Goal: Task Accomplishment & Management: Use online tool/utility

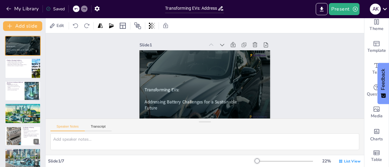
scroll to position [0, 0]
click at [253, 55] on div at bounding box center [257, 55] width 15 height 3
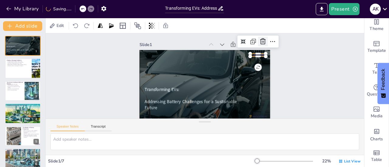
click at [260, 38] on icon at bounding box center [262, 41] width 7 height 7
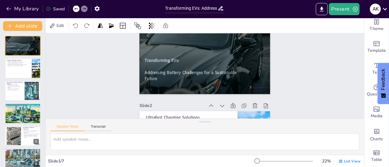
scroll to position [29, 0]
click at [249, 89] on div at bounding box center [205, 79] width 131 height 117
click at [248, 86] on div at bounding box center [205, 79] width 131 height 117
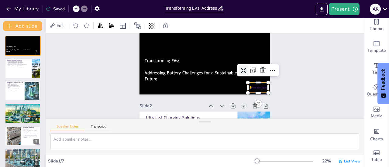
click at [248, 86] on div at bounding box center [258, 88] width 20 height 10
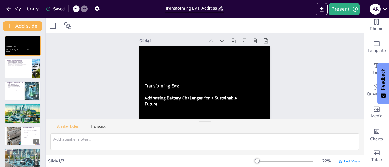
scroll to position [3, 0]
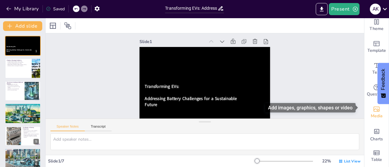
click at [374, 106] on icon "Add images, graphics, shapes or video" at bounding box center [376, 109] width 7 height 7
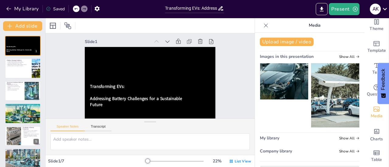
click at [285, 72] on img at bounding box center [284, 81] width 48 height 36
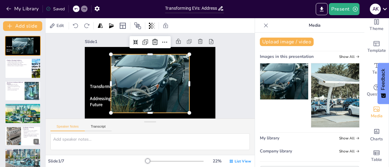
click at [264, 24] on icon at bounding box center [266, 25] width 4 height 4
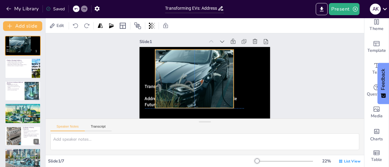
drag, startPoint x: 214, startPoint y: 71, endPoint x: 203, endPoint y: 66, distance: 12.1
click at [203, 66] on div at bounding box center [194, 79] width 78 height 59
click at [207, 38] on icon at bounding box center [208, 37] width 7 height 7
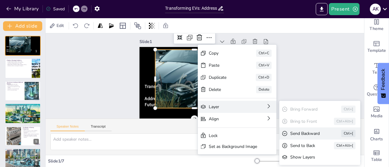
click at [306, 137] on div "Send Backward Ctrl+[" at bounding box center [319, 134] width 81 height 12
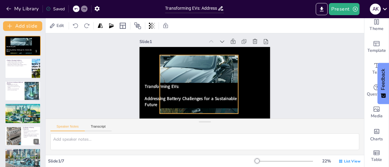
drag, startPoint x: 206, startPoint y: 70, endPoint x: 211, endPoint y: 76, distance: 7.4
click at [211, 76] on div at bounding box center [199, 84] width 78 height 59
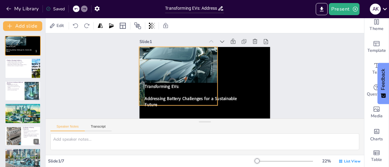
drag, startPoint x: 211, startPoint y: 76, endPoint x: 190, endPoint y: 68, distance: 22.1
click at [190, 68] on div at bounding box center [178, 76] width 78 height 59
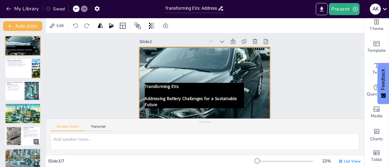
drag, startPoint x: 212, startPoint y: 106, endPoint x: 265, endPoint y: 108, distance: 52.6
click at [265, 108] on div "Transforming EVs: Addressing Battery Challenges for a Sustainable Future" at bounding box center [204, 83] width 131 height 73
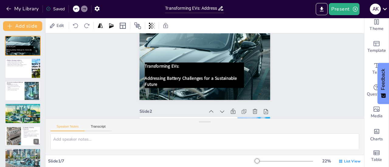
scroll to position [11, 0]
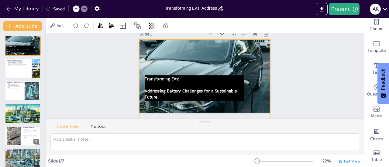
click at [245, 61] on div at bounding box center [204, 88] width 131 height 98
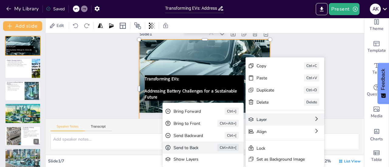
click at [197, 144] on div "Send to Back Ctrl+Alt+[" at bounding box center [202, 148] width 81 height 12
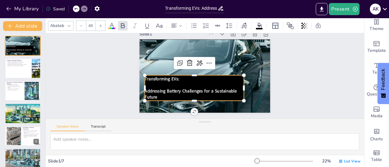
click at [211, 78] on p "Transforming EVs:" at bounding box center [194, 79] width 99 height 6
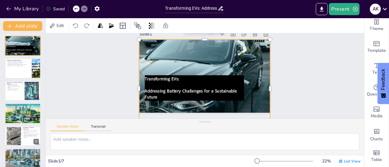
click at [226, 62] on div at bounding box center [204, 88] width 131 height 98
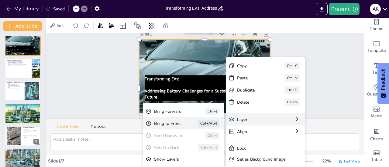
click at [180, 120] on div "Bring to Front Ctrl+Alt+]" at bounding box center [183, 124] width 81 height 12
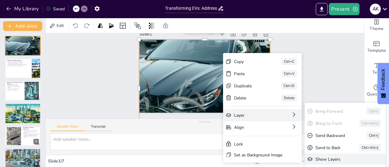
click at [327, 160] on div "Show Layers" at bounding box center [340, 160] width 51 height 6
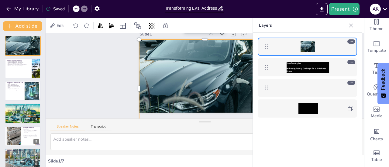
click at [315, 91] on div at bounding box center [308, 88] width 70 height 11
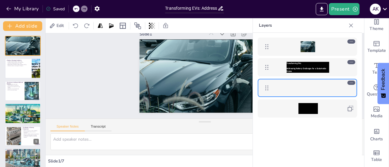
click at [331, 110] on div at bounding box center [308, 108] width 70 height 11
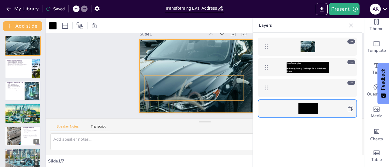
click at [320, 70] on span "Addressing Battery Challenges for a Sustainable Future" at bounding box center [305, 69] width 39 height 5
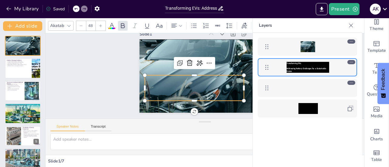
click at [322, 43] on div at bounding box center [308, 46] width 70 height 11
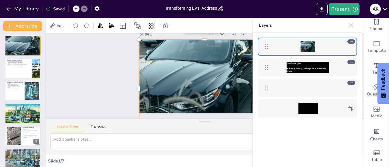
click at [352, 39] on icon at bounding box center [351, 41] width 4 height 4
click at [352, 25] on icon at bounding box center [351, 25] width 6 height 6
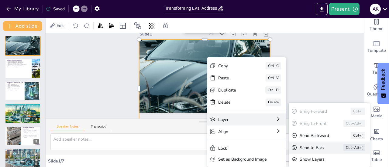
click at [304, 150] on div "Send to Back" at bounding box center [312, 148] width 27 height 6
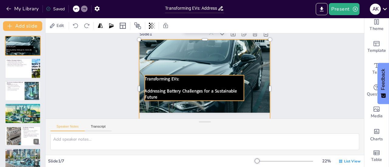
click at [207, 86] on p at bounding box center [194, 85] width 99 height 6
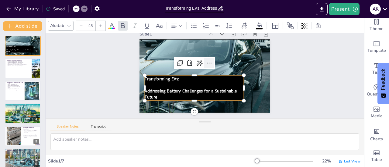
click at [206, 67] on icon at bounding box center [208, 63] width 7 height 7
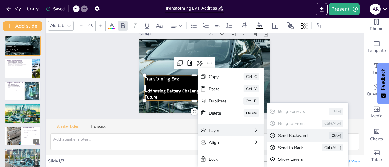
click at [287, 134] on div "Send Backward" at bounding box center [295, 136] width 34 height 6
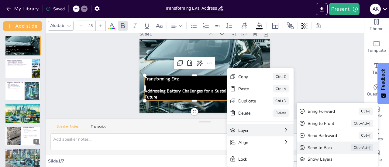
click at [326, 148] on div "Send to Back" at bounding box center [320, 148] width 27 height 6
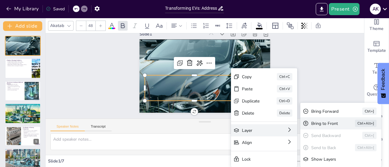
click at [318, 124] on div "Bring to Front" at bounding box center [324, 124] width 27 height 6
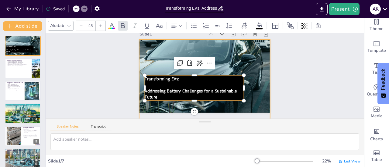
click at [247, 59] on div at bounding box center [204, 88] width 131 height 98
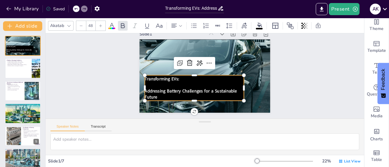
click at [227, 83] on p at bounding box center [194, 85] width 99 height 6
click at [196, 65] on icon at bounding box center [199, 63] width 7 height 7
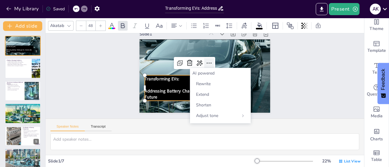
click at [207, 63] on icon at bounding box center [208, 63] width 7 height 7
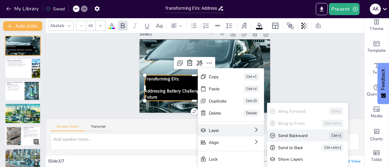
click at [288, 135] on div "Send Backward" at bounding box center [295, 136] width 34 height 6
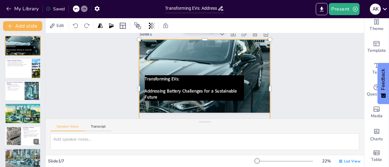
click at [244, 62] on div at bounding box center [204, 88] width 131 height 98
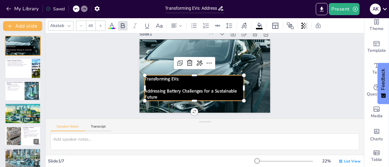
click at [211, 84] on p at bounding box center [194, 85] width 99 height 6
click at [196, 61] on icon at bounding box center [199, 63] width 7 height 7
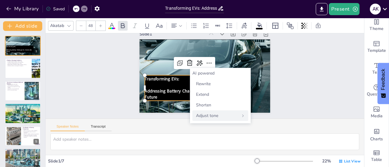
click at [234, 113] on div "Adjust tone" at bounding box center [220, 116] width 56 height 11
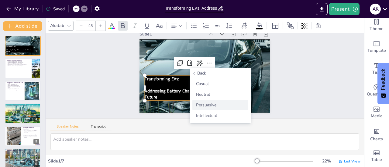
click at [224, 105] on div "Persuasive" at bounding box center [220, 105] width 56 height 11
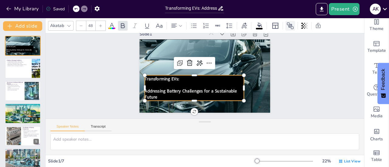
click at [289, 25] on icon at bounding box center [290, 25] width 7 height 7
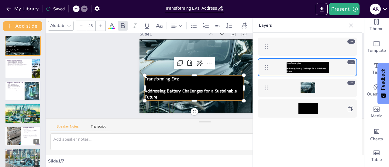
click at [327, 84] on div at bounding box center [308, 88] width 70 height 11
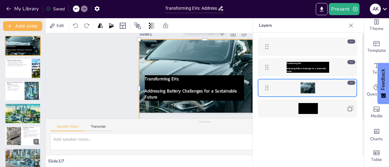
click at [323, 107] on div at bounding box center [308, 108] width 70 height 11
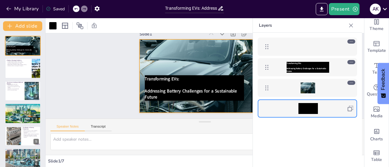
click at [325, 48] on div at bounding box center [308, 46] width 70 height 11
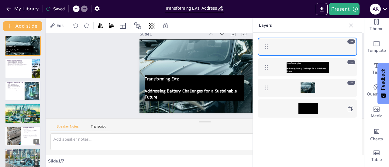
click at [350, 43] on icon at bounding box center [351, 41] width 4 height 4
click at [350, 41] on icon at bounding box center [351, 41] width 4 height 4
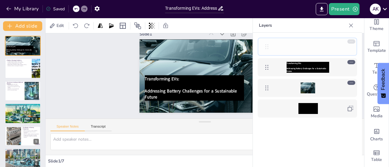
click at [264, 45] on icon at bounding box center [266, 46] width 7 height 7
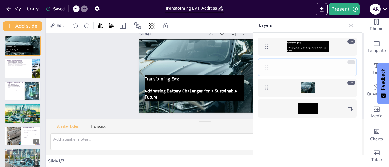
drag, startPoint x: 264, startPoint y: 45, endPoint x: 268, endPoint y: 61, distance: 16.3
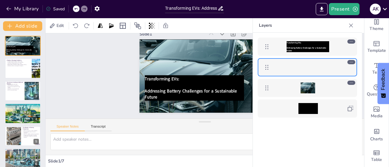
drag, startPoint x: 273, startPoint y: 85, endPoint x: 276, endPoint y: 63, distance: 21.4
click at [276, 63] on div "Transforming EVs: Addressing Battery Challenges for a Sustainable Future" at bounding box center [307, 78] width 109 height 90
drag, startPoint x: 278, startPoint y: 70, endPoint x: 281, endPoint y: 95, distance: 25.8
click at [281, 95] on div "Transforming EVs: Addressing Battery Challenges for a Sustainable Future" at bounding box center [307, 78] width 109 height 90
drag, startPoint x: 294, startPoint y: 74, endPoint x: 299, endPoint y: 91, distance: 17.6
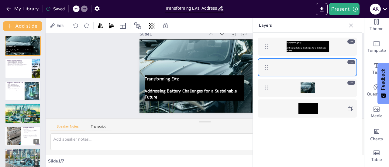
click at [299, 91] on div "Transforming EVs: Addressing Battery Challenges for a Sustainable Future" at bounding box center [307, 78] width 109 height 90
click at [304, 86] on div at bounding box center [307, 88] width 15 height 11
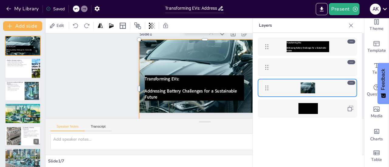
drag, startPoint x: 296, startPoint y: 87, endPoint x: 293, endPoint y: 63, distance: 23.2
click at [293, 63] on div "Transforming EVs: Addressing Battery Challenges for a Sustainable Future" at bounding box center [307, 78] width 109 height 90
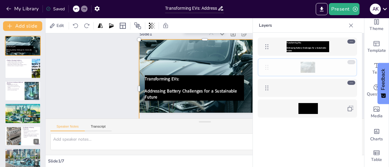
drag, startPoint x: 267, startPoint y: 87, endPoint x: 266, endPoint y: 66, distance: 21.0
click at [266, 66] on icon at bounding box center [266, 67] width 7 height 7
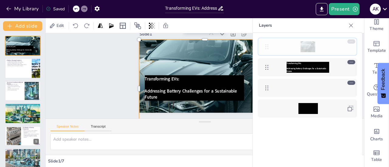
drag, startPoint x: 266, startPoint y: 66, endPoint x: 268, endPoint y: 46, distance: 20.5
click at [268, 46] on icon at bounding box center [266, 46] width 7 height 7
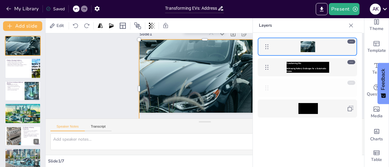
click at [267, 90] on icon at bounding box center [266, 87] width 7 height 7
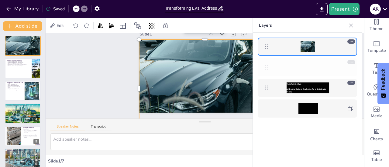
drag, startPoint x: 267, startPoint y: 90, endPoint x: 267, endPoint y: 67, distance: 23.1
click at [267, 67] on icon at bounding box center [266, 67] width 7 height 7
click at [269, 87] on icon at bounding box center [266, 87] width 7 height 7
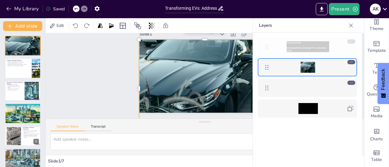
drag, startPoint x: 269, startPoint y: 87, endPoint x: 269, endPoint y: 41, distance: 46.2
click at [269, 41] on div at bounding box center [267, 47] width 12 height 12
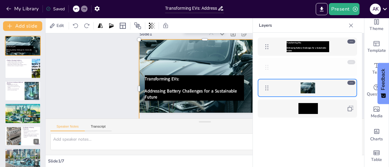
drag, startPoint x: 267, startPoint y: 86, endPoint x: 267, endPoint y: 59, distance: 27.0
click at [267, 59] on div at bounding box center [307, 67] width 99 height 18
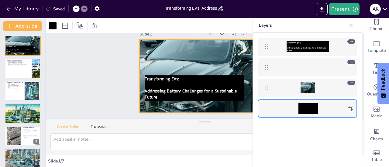
click at [267, 108] on div at bounding box center [267, 109] width 12 height 12
click at [314, 108] on div at bounding box center [307, 108] width 19 height 11
drag, startPoint x: 274, startPoint y: 111, endPoint x: 282, endPoint y: 71, distance: 41.3
click at [282, 71] on div "Transforming EVs: Addressing Battery Challenges for a Sustainable Future" at bounding box center [307, 78] width 109 height 90
click at [351, 108] on icon at bounding box center [349, 108] width 5 height 5
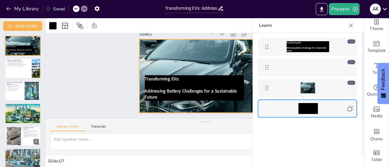
click at [351, 108] on icon at bounding box center [349, 108] width 5 height 5
drag, startPoint x: 310, startPoint y: 106, endPoint x: 351, endPoint y: 27, distance: 88.8
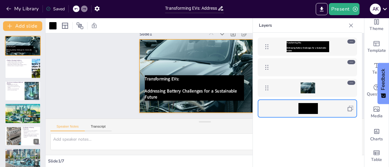
click at [351, 27] on icon at bounding box center [351, 25] width 6 height 6
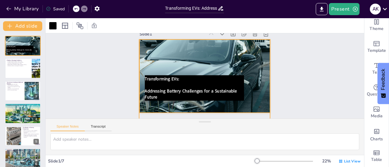
click at [222, 57] on div at bounding box center [204, 88] width 131 height 98
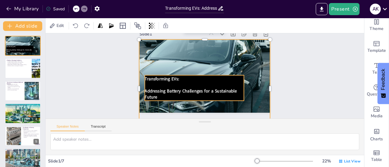
click at [210, 84] on p at bounding box center [194, 85] width 99 height 6
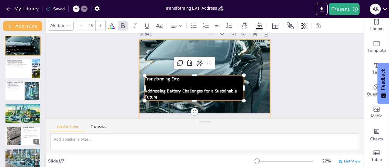
click at [239, 51] on div at bounding box center [204, 88] width 131 height 98
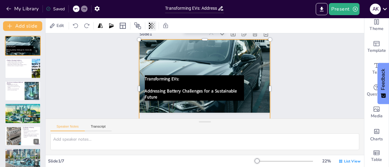
click at [151, 24] on icon at bounding box center [150, 26] width 1 height 4
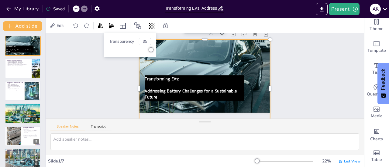
click at [124, 50] on div at bounding box center [130, 50] width 42 height 5
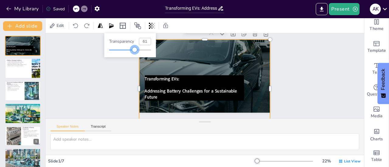
click at [135, 49] on div at bounding box center [130, 50] width 42 height 5
type input "90"
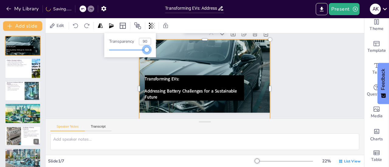
click at [147, 49] on div at bounding box center [130, 50] width 42 height 5
click at [210, 58] on div at bounding box center [204, 88] width 131 height 98
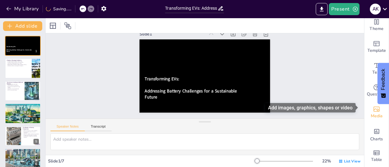
click at [366, 104] on div "Media" at bounding box center [376, 113] width 24 height 22
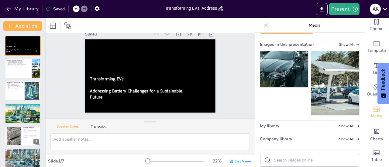
scroll to position [0, 0]
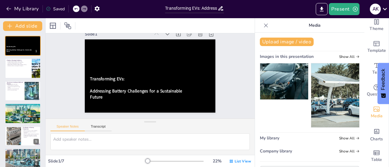
click at [287, 73] on img at bounding box center [284, 81] width 48 height 36
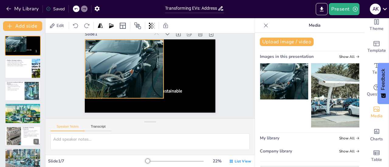
drag, startPoint x: 144, startPoint y: 77, endPoint x: 118, endPoint y: 70, distance: 26.7
click at [118, 70] on div at bounding box center [124, 69] width 78 height 59
click at [151, 22] on div at bounding box center [152, 26] width 9 height 10
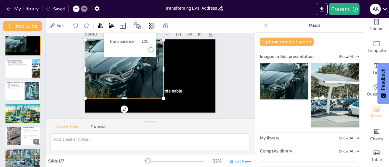
type input "36"
click at [125, 48] on div at bounding box center [130, 50] width 42 height 5
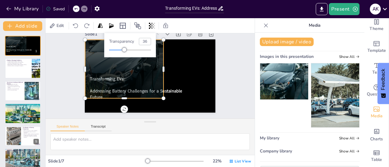
click at [152, 84] on div at bounding box center [124, 69] width 78 height 59
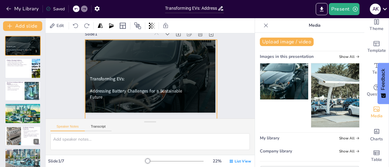
drag, startPoint x: 159, startPoint y: 97, endPoint x: 212, endPoint y: 114, distance: 55.8
click at [192, 65] on div at bounding box center [151, 88] width 132 height 99
click at [151, 23] on icon at bounding box center [152, 26] width 6 height 6
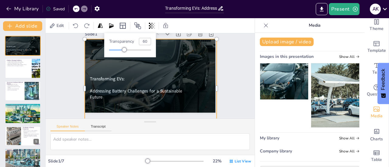
click at [135, 50] on div at bounding box center [130, 50] width 42 height 5
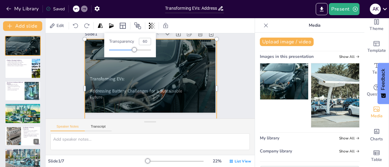
type input "45"
click at [128, 51] on div at bounding box center [130, 50] width 42 height 5
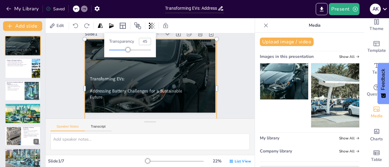
click at [170, 62] on div at bounding box center [151, 88] width 132 height 99
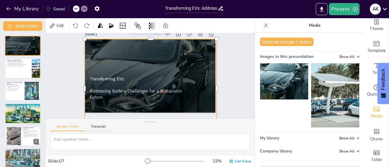
click at [152, 28] on icon at bounding box center [151, 26] width 1 height 6
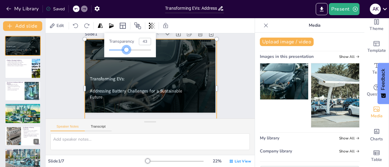
drag, startPoint x: 131, startPoint y: 50, endPoint x: 128, endPoint y: 51, distance: 3.3
click at [128, 51] on div at bounding box center [130, 50] width 42 height 5
type input "44"
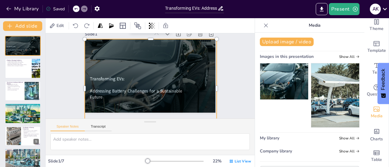
click at [155, 78] on div at bounding box center [151, 88] width 132 height 99
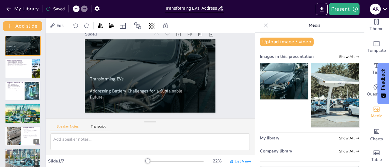
click at [263, 27] on icon at bounding box center [266, 25] width 6 height 6
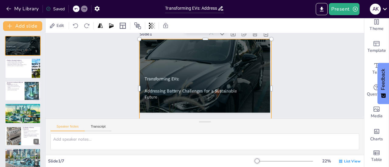
click at [179, 90] on div at bounding box center [205, 88] width 132 height 99
click at [164, 78] on div at bounding box center [205, 88] width 132 height 99
click at [163, 88] on div at bounding box center [205, 88] width 132 height 99
click at [138, 25] on icon at bounding box center [137, 25] width 7 height 7
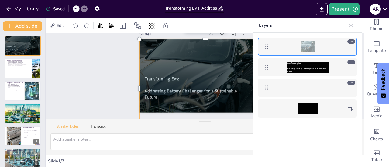
click at [276, 72] on div "Transforming EVs: Addressing Battery Challenges for a Sustainable Future" at bounding box center [308, 67] width 70 height 11
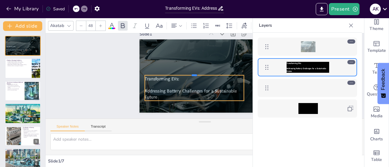
click at [217, 75] on div at bounding box center [194, 72] width 99 height 5
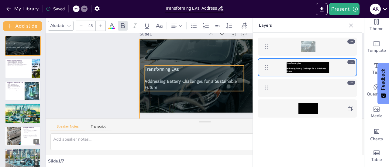
drag, startPoint x: 200, startPoint y: 76, endPoint x: 200, endPoint y: 66, distance: 9.4
click at [200, 66] on div at bounding box center [205, 88] width 132 height 99
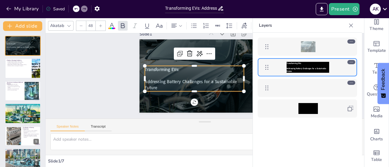
click at [261, 96] on div at bounding box center [307, 88] width 99 height 18
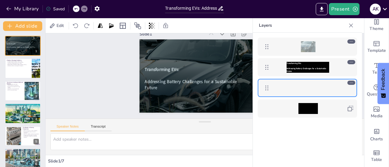
click at [351, 27] on icon at bounding box center [351, 25] width 6 height 6
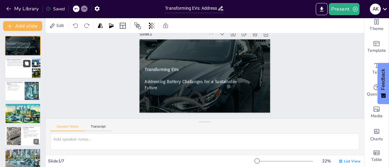
click at [26, 63] on icon at bounding box center [27, 64] width 4 height 4
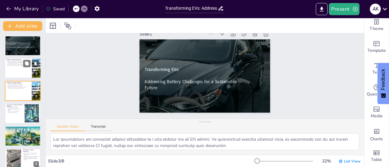
scroll to position [192, 0]
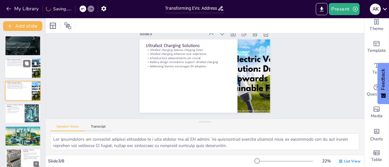
click at [18, 70] on div at bounding box center [23, 68] width 36 height 21
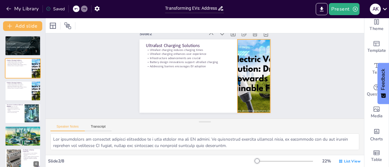
click at [249, 71] on div at bounding box center [253, 75] width 87 height 73
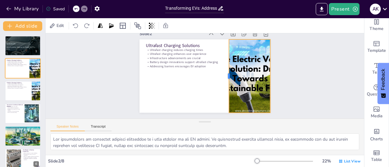
drag, startPoint x: 231, startPoint y: 76, endPoint x: 223, endPoint y: 82, distance: 10.1
click at [224, 82] on div at bounding box center [226, 75] width 5 height 73
click at [15, 88] on p "Addressing barriers encourages EV adoption" at bounding box center [18, 88] width 24 height 1
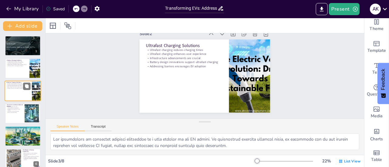
scroll to position [192, 0]
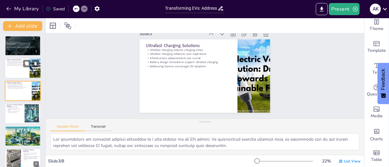
click at [15, 73] on div at bounding box center [23, 68] width 36 height 21
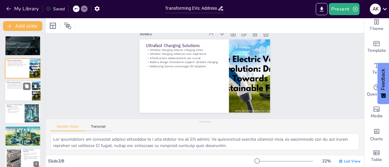
click at [14, 96] on div at bounding box center [23, 91] width 36 height 21
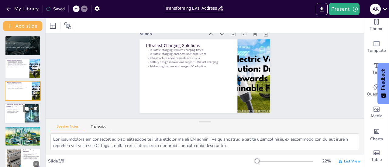
click at [17, 114] on div at bounding box center [23, 113] width 36 height 21
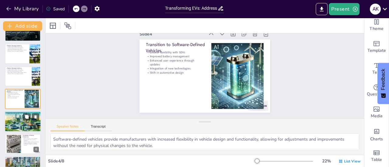
click at [17, 124] on div at bounding box center [23, 121] width 36 height 21
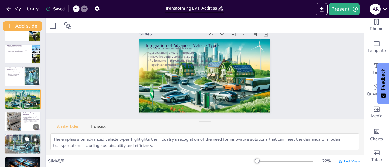
click at [19, 138] on p "Focus on sustainability is critical" at bounding box center [22, 137] width 33 height 1
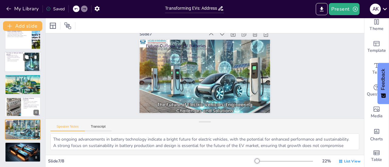
scroll to position [0, 0]
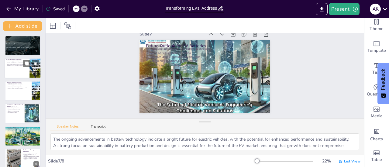
click at [18, 67] on div at bounding box center [23, 68] width 36 height 21
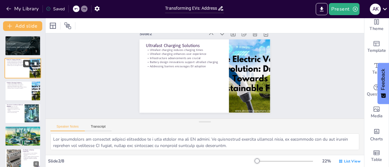
click at [29, 63] on icon at bounding box center [27, 64] width 4 height 4
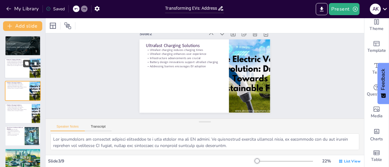
scroll to position [192, 0]
click at [36, 65] on icon at bounding box center [35, 63] width 2 height 3
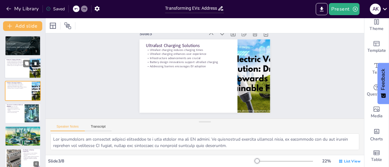
click at [36, 65] on icon at bounding box center [35, 63] width 2 height 3
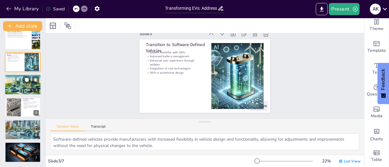
scroll to position [0, 0]
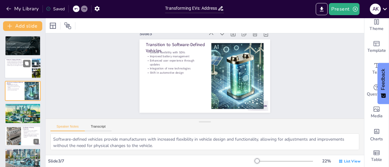
click at [15, 74] on div at bounding box center [23, 68] width 36 height 21
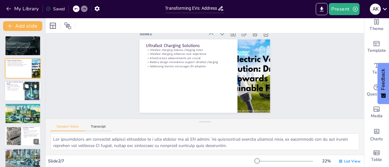
click at [18, 90] on p "Shift in automotive design" at bounding box center [14, 90] width 16 height 1
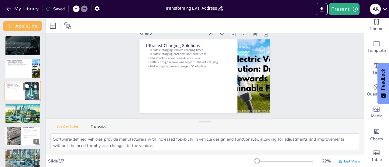
scroll to position [192, 0]
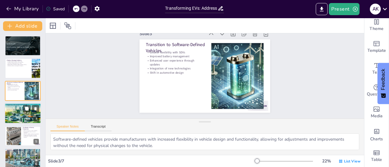
click at [18, 112] on div at bounding box center [23, 113] width 36 height 21
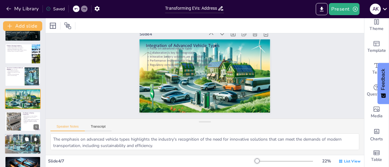
click at [20, 144] on div at bounding box center [23, 144] width 36 height 22
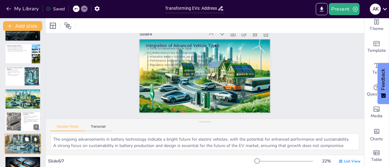
scroll to position [29, 0]
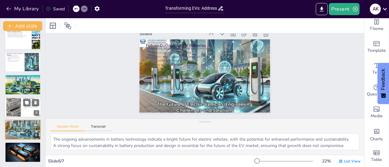
click at [23, 106] on div at bounding box center [31, 102] width 16 height 7
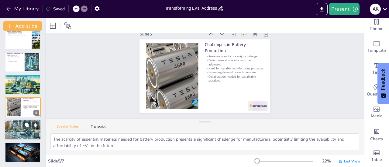
click at [20, 130] on div at bounding box center [23, 130] width 36 height 22
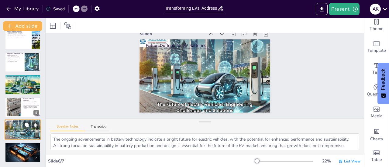
scroll to position [0, 0]
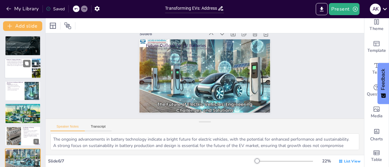
click at [14, 68] on div at bounding box center [23, 68] width 36 height 21
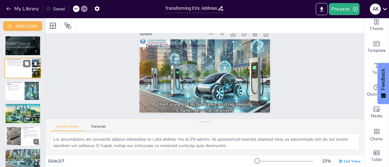
scroll to position [101, 0]
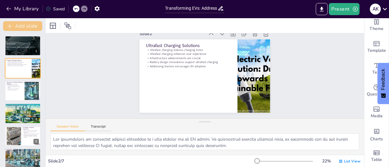
click at [26, 27] on button "Add slide" at bounding box center [22, 26] width 39 height 10
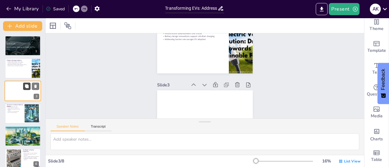
click at [24, 89] on button at bounding box center [26, 86] width 7 height 7
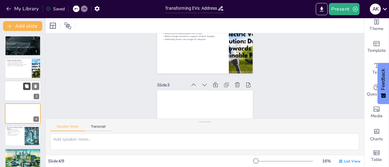
scroll to position [213, 0]
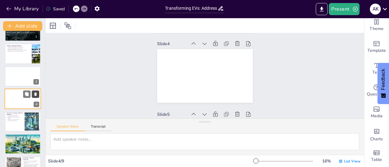
click at [37, 92] on icon at bounding box center [35, 94] width 4 height 4
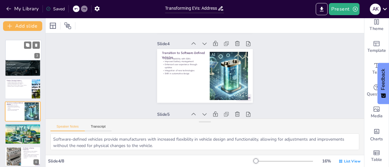
scroll to position [0, 0]
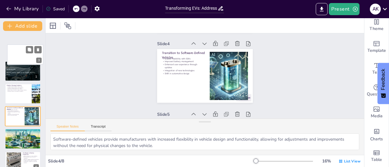
drag, startPoint x: 20, startPoint y: 80, endPoint x: 22, endPoint y: 55, distance: 25.3
click at [22, 55] on div at bounding box center [25, 55] width 36 height 20
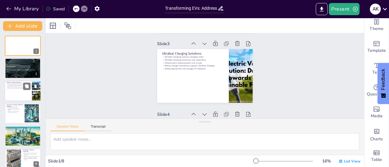
scroll to position [1, 0]
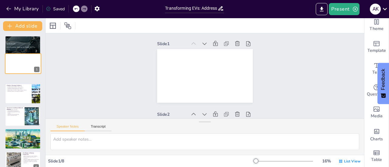
drag, startPoint x: 22, startPoint y: 55, endPoint x: 23, endPoint y: 76, distance: 20.7
click at [23, 76] on div "1 Transforming EVs: Addressing Battery Challenges for a Sustainable Future 2 Ul…" at bounding box center [22, 125] width 45 height 179
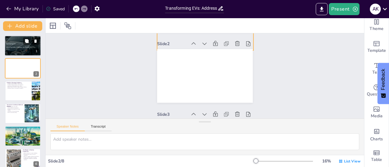
click at [30, 50] on div at bounding box center [23, 50] width 37 height 28
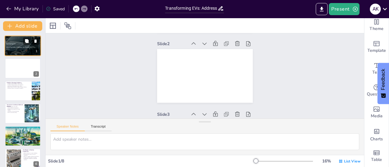
scroll to position [1, 0]
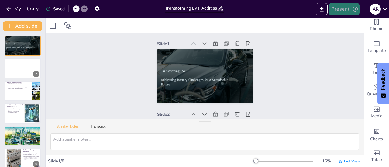
click at [338, 9] on button "Present" at bounding box center [344, 9] width 30 height 12
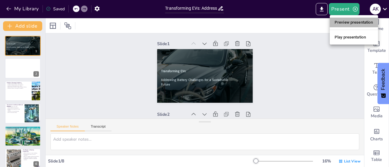
click at [346, 22] on li "Preview presentation" at bounding box center [354, 23] width 48 height 10
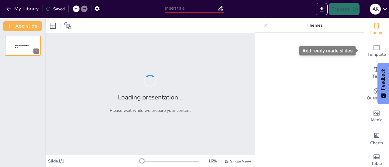
type input "Transforming EVs: Addressing Battery Challenges for a Sustainable Future"
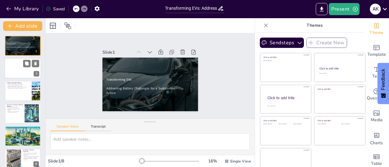
click at [19, 69] on div at bounding box center [23, 68] width 36 height 21
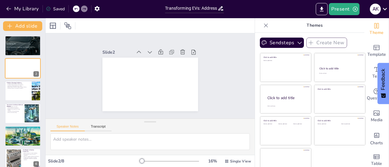
click at [263, 26] on icon at bounding box center [266, 25] width 6 height 6
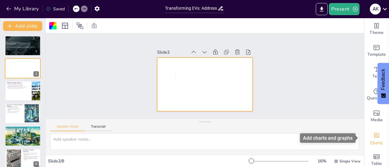
scroll to position [9, 0]
